Goal: Information Seeking & Learning: Learn about a topic

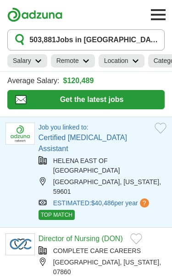
click at [35, 60] on icon at bounding box center [38, 61] width 7 height 5
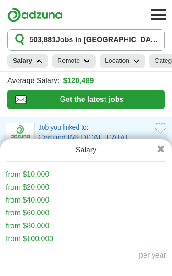
click at [42, 217] on link "from $60,000" at bounding box center [27, 213] width 43 height 8
click at [162, 153] on icon at bounding box center [161, 149] width 7 height 7
click at [159, 153] on icon at bounding box center [161, 149] width 7 height 7
click at [158, 153] on icon at bounding box center [161, 149] width 7 height 7
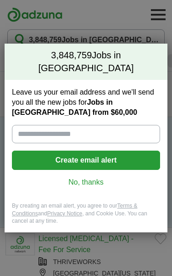
click at [90, 177] on link "No, thanks" at bounding box center [86, 182] width 134 height 10
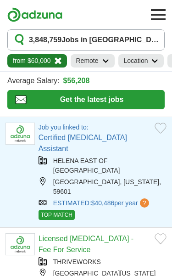
click at [153, 61] on icon at bounding box center [155, 61] width 7 height 5
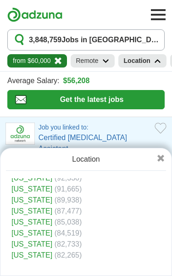
click at [149, 64] on h2 "Location" at bounding box center [137, 61] width 27 height 10
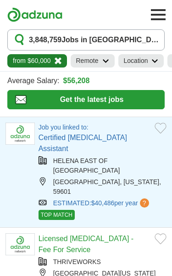
click at [123, 40] on button "3,848,759 Jobs in [GEOGRAPHIC_DATA]" at bounding box center [86, 39] width 158 height 21
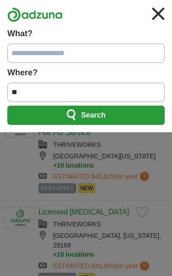
click at [34, 88] on input "**" at bounding box center [86, 92] width 158 height 19
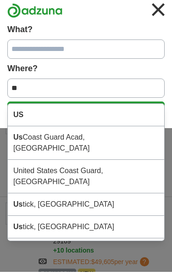
type input "*"
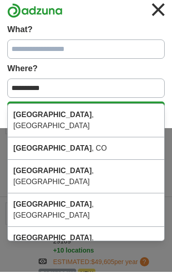
type input "**********"
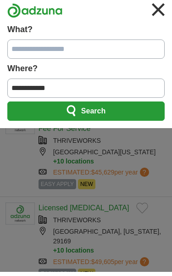
scroll to position [4, 0]
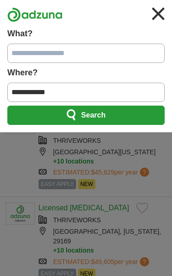
click at [122, 115] on button "Search" at bounding box center [86, 115] width 158 height 19
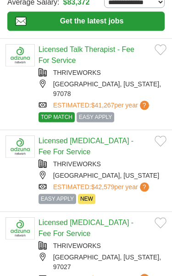
scroll to position [65, 0]
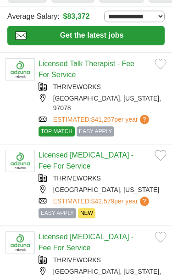
click at [108, 65] on link "Licensed Talk Therapist - Fee For Service" at bounding box center [87, 69] width 96 height 19
